Goal: Information Seeking & Learning: Find specific fact

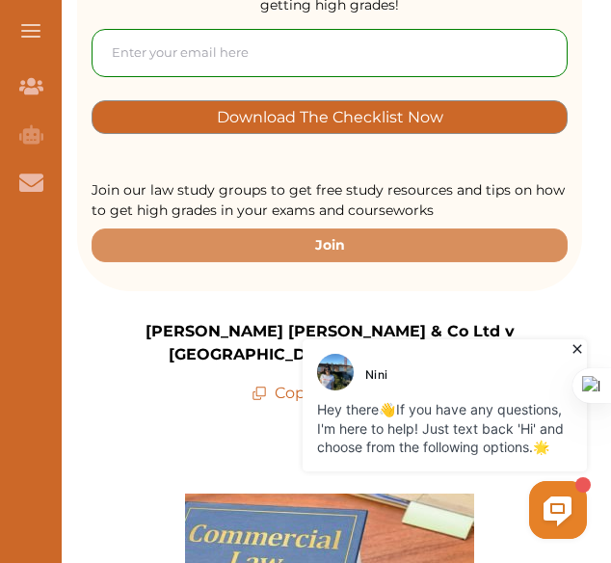
scroll to position [385, 0]
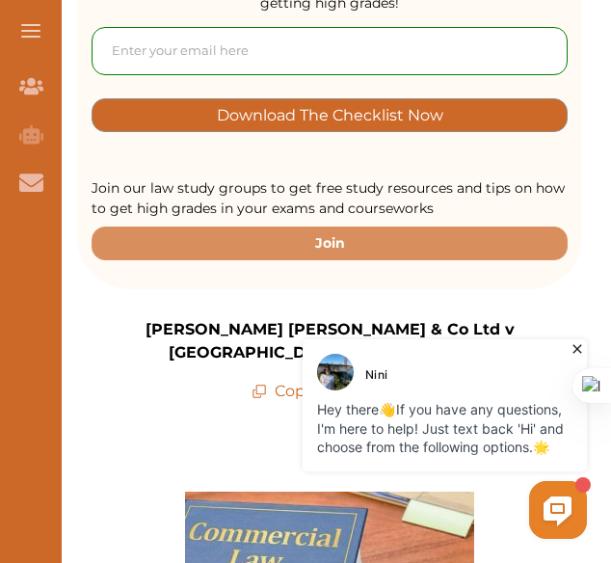
click at [572, 344] on icon at bounding box center [576, 348] width 19 height 19
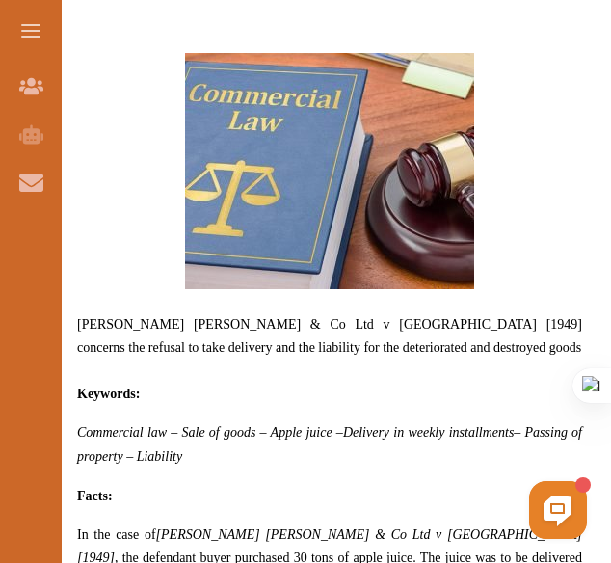
scroll to position [867, 0]
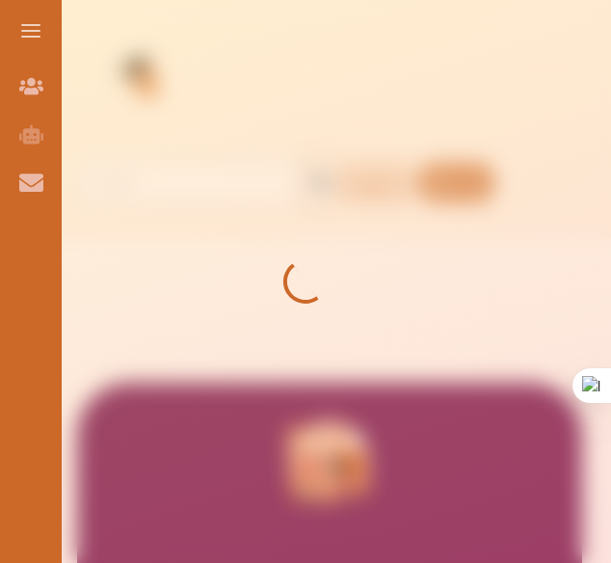
click at [336, 243] on icon at bounding box center [305, 281] width 96 height 96
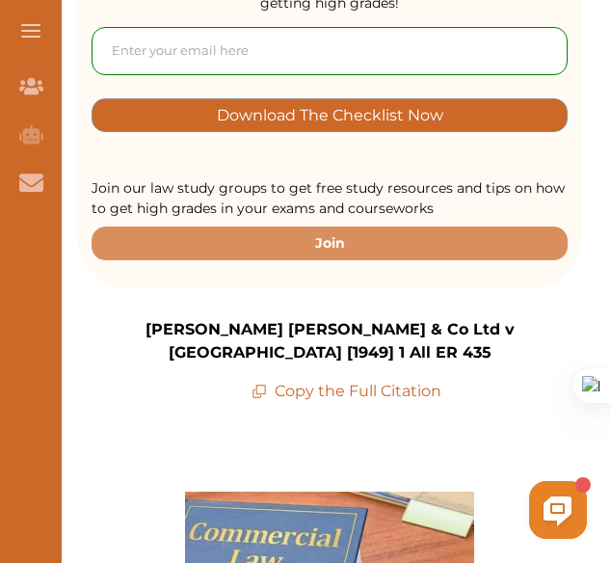
scroll to position [482, 0]
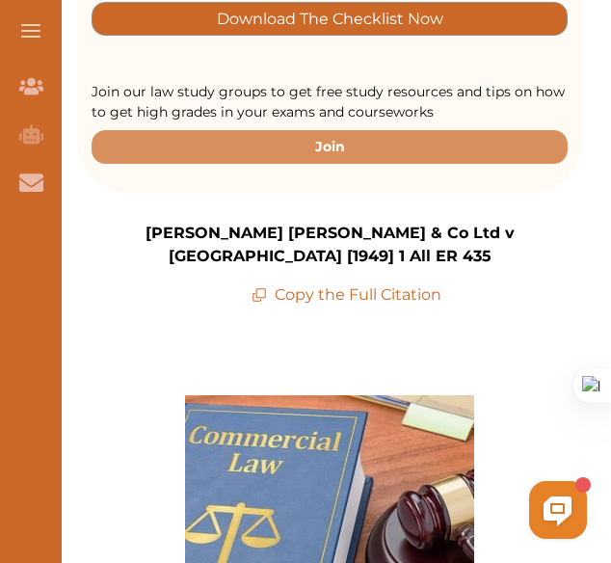
click at [385, 283] on p "Copy the Full Citation" at bounding box center [346, 294] width 190 height 23
click at [384, 283] on p "Copy the Full Citation" at bounding box center [346, 294] width 190 height 23
click at [389, 283] on p "Copy the Full Citation" at bounding box center [346, 294] width 190 height 23
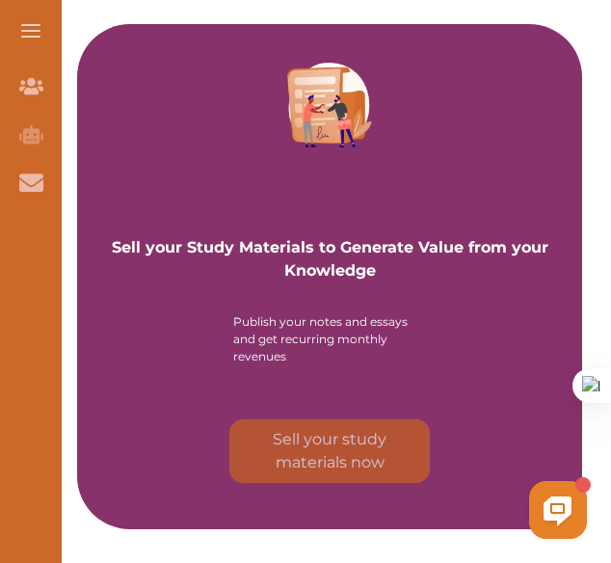
scroll to position [2312, 0]
